Goal: Task Accomplishment & Management: Manage account settings

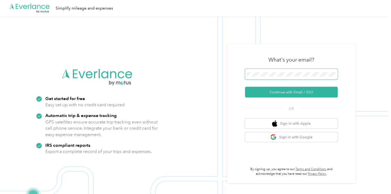
click at [255, 71] on span at bounding box center [291, 74] width 93 height 11
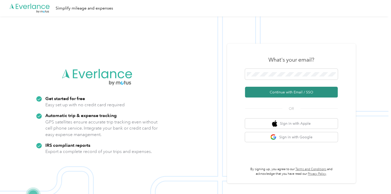
click at [265, 92] on button "Continue with Email / SSO" at bounding box center [291, 92] width 93 height 11
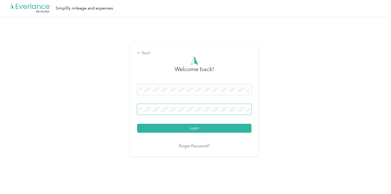
click at [221, 130] on button "Login" at bounding box center [194, 128] width 114 height 9
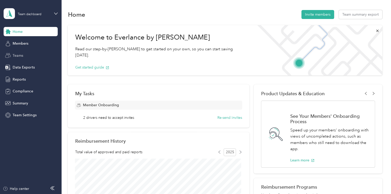
drag, startPoint x: 19, startPoint y: 44, endPoint x: 48, endPoint y: 55, distance: 30.8
click at [19, 44] on span "Members" at bounding box center [21, 43] width 16 height 5
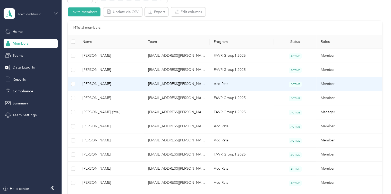
scroll to position [103, 0]
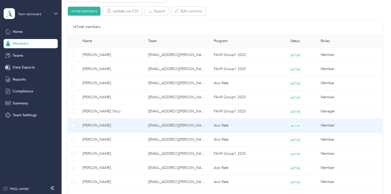
click at [227, 123] on td "Aco Rate" at bounding box center [241, 126] width 64 height 14
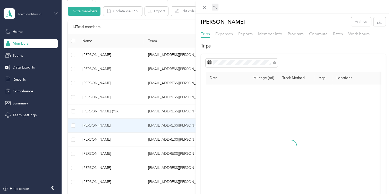
click at [214, 9] on icon at bounding box center [215, 7] width 4 height 4
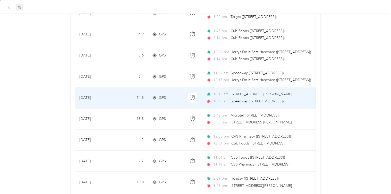
scroll to position [51, 0]
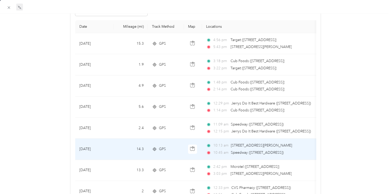
click at [250, 147] on span "[STREET_ADDRESS][PERSON_NAME]" at bounding box center [261, 146] width 61 height 4
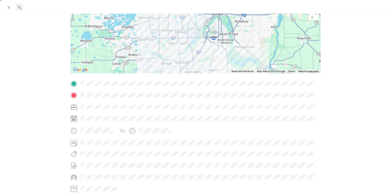
drag, startPoint x: 179, startPoint y: 37, endPoint x: 175, endPoint y: 54, distance: 17.6
click at [175, 54] on div at bounding box center [195, 41] width 250 height 64
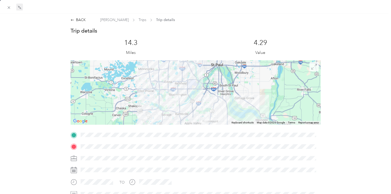
click at [309, 70] on span at bounding box center [313, 66] width 9 height 9
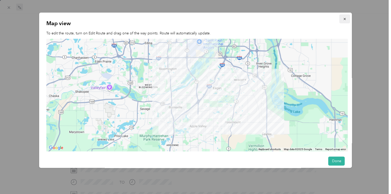
click at [342, 20] on icon "button" at bounding box center [344, 19] width 4 height 4
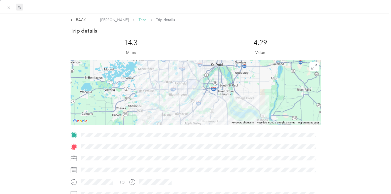
click at [138, 20] on span "Trips" at bounding box center [142, 19] width 8 height 5
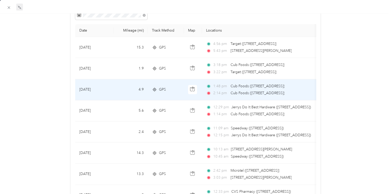
scroll to position [51, 0]
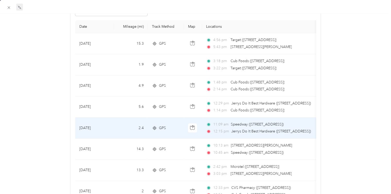
click at [221, 132] on span "12:15 pm" at bounding box center [221, 132] width 16 height 6
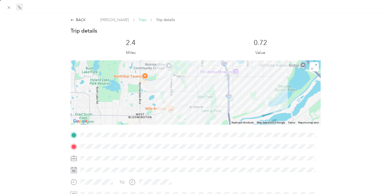
click at [138, 22] on span "Trips" at bounding box center [142, 19] width 8 height 5
